Goal: Find specific page/section: Find specific page/section

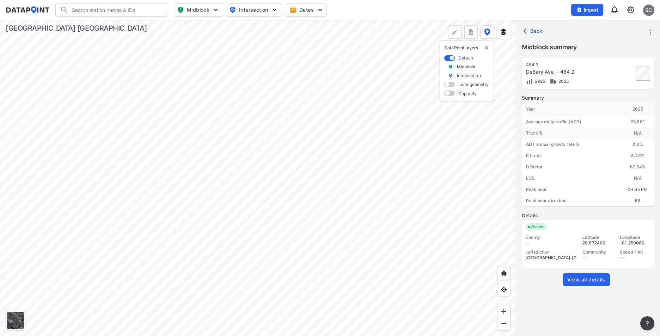
click at [272, 115] on div at bounding box center [258, 178] width 516 height 317
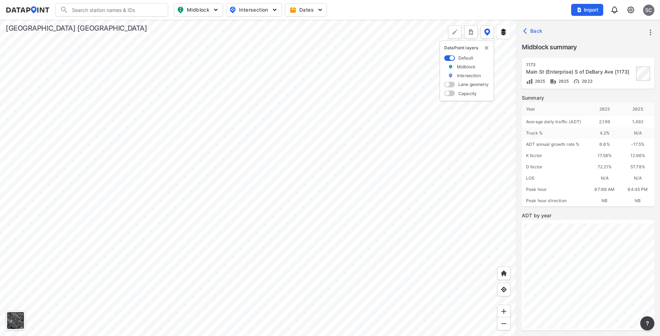
click at [283, 179] on div at bounding box center [258, 178] width 516 height 317
click at [371, 203] on div at bounding box center [258, 178] width 516 height 317
click at [359, 314] on div at bounding box center [258, 178] width 516 height 317
click at [321, 274] on div at bounding box center [258, 178] width 516 height 317
click at [336, 193] on div at bounding box center [258, 178] width 516 height 317
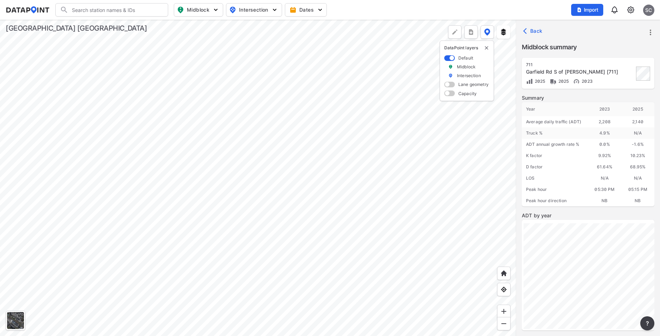
click at [374, 190] on div at bounding box center [258, 178] width 516 height 317
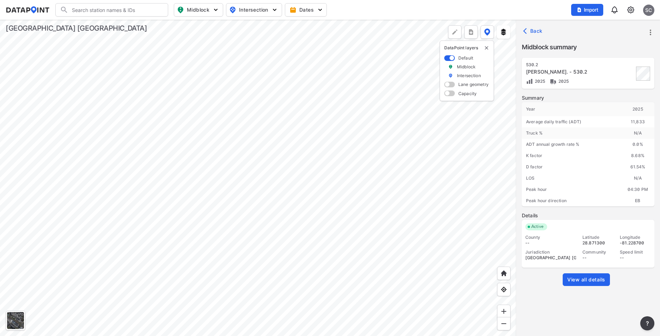
click at [407, 206] on div at bounding box center [258, 178] width 516 height 317
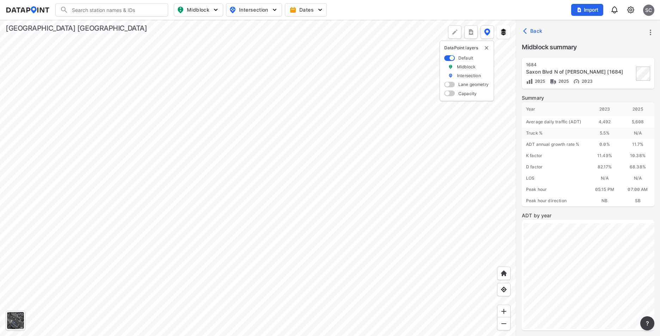
click at [370, 193] on div at bounding box center [258, 178] width 516 height 317
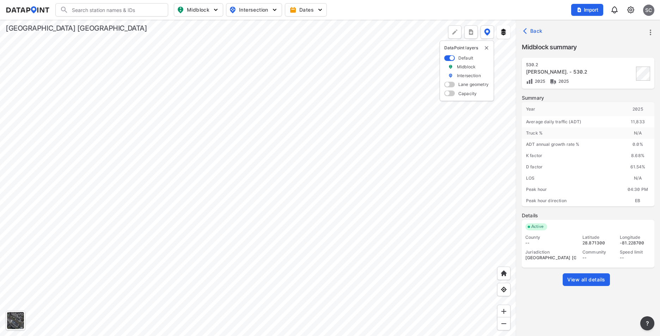
click at [408, 206] on div at bounding box center [258, 178] width 516 height 317
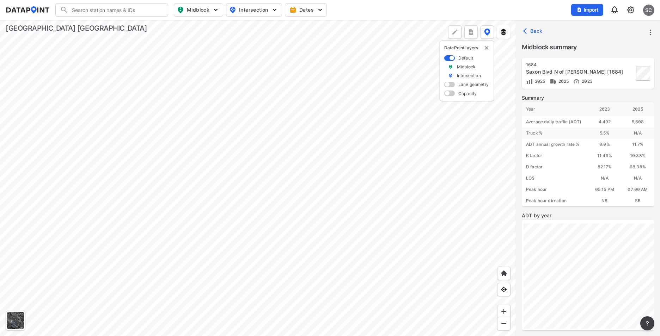
click at [370, 190] on div at bounding box center [258, 178] width 516 height 317
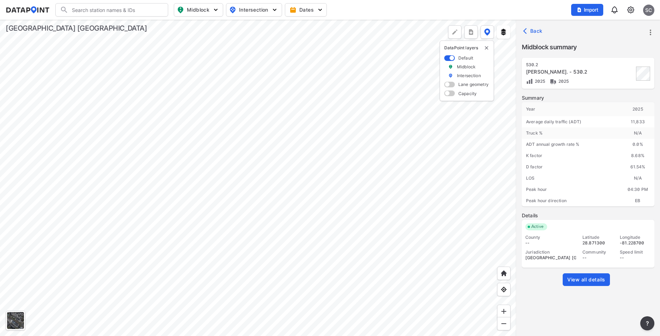
click at [322, 226] on div at bounding box center [258, 178] width 516 height 317
click at [341, 198] on div at bounding box center [258, 178] width 516 height 317
click at [431, 227] on div at bounding box center [258, 178] width 516 height 317
click at [341, 199] on div at bounding box center [258, 178] width 516 height 317
click at [240, 232] on div at bounding box center [258, 178] width 516 height 317
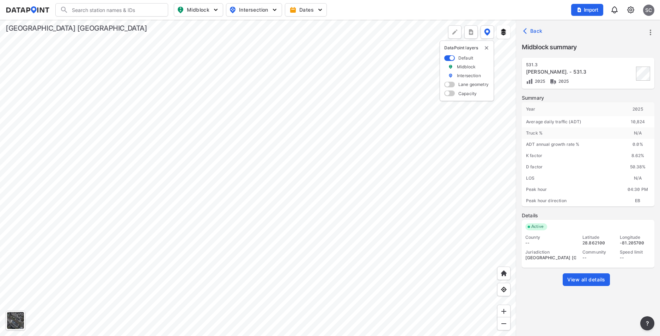
click at [239, 119] on div at bounding box center [258, 178] width 516 height 317
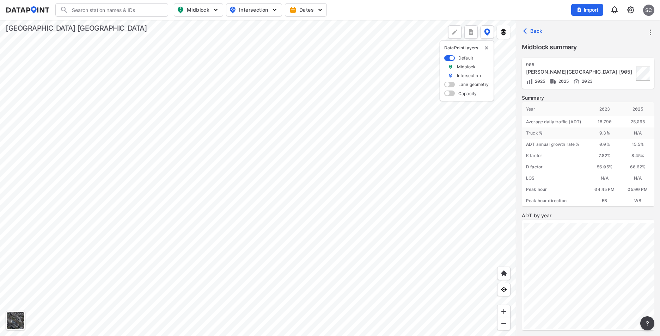
click at [285, 101] on div at bounding box center [258, 178] width 516 height 317
click at [108, 6] on input "Search" at bounding box center [115, 9] width 95 height 11
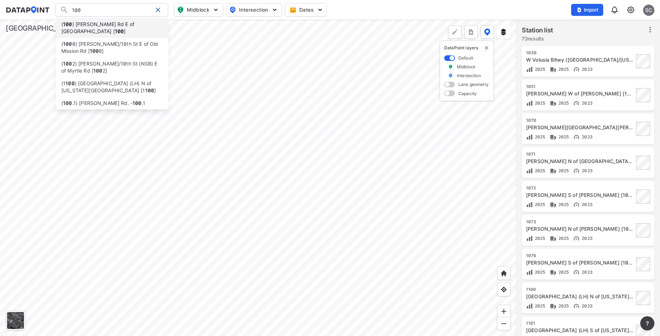
click at [89, 32] on li "( 100 ) [PERSON_NAME] Rd E of [GEOGRAPHIC_DATA] [ 100 ]" at bounding box center [112, 28] width 113 height 20
type input "(100) [PERSON_NAME] Rd E of [GEOGRAPHIC_DATA] [100]"
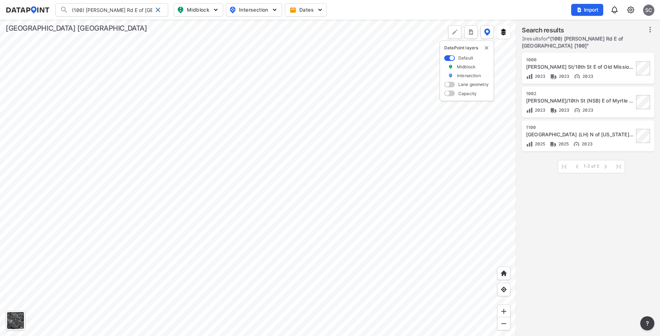
click at [272, 226] on div at bounding box center [258, 178] width 516 height 317
click at [206, 153] on div at bounding box center [258, 178] width 516 height 317
click at [100, 162] on div at bounding box center [258, 178] width 516 height 317
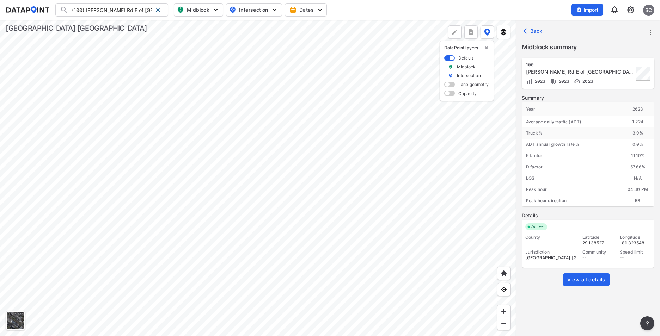
click at [198, 99] on div at bounding box center [258, 178] width 516 height 317
click at [327, 117] on div at bounding box center [258, 178] width 516 height 317
